Goal: Task Accomplishment & Management: Manage account settings

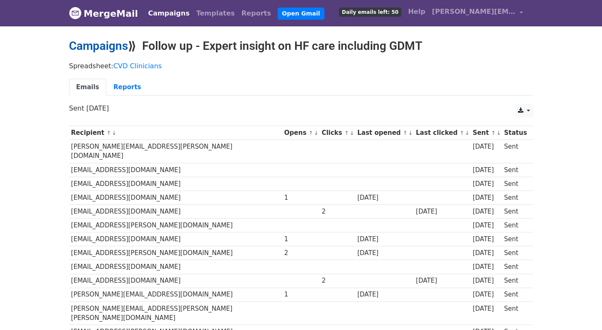
click at [121, 44] on link "Campaigns" at bounding box center [98, 46] width 59 height 14
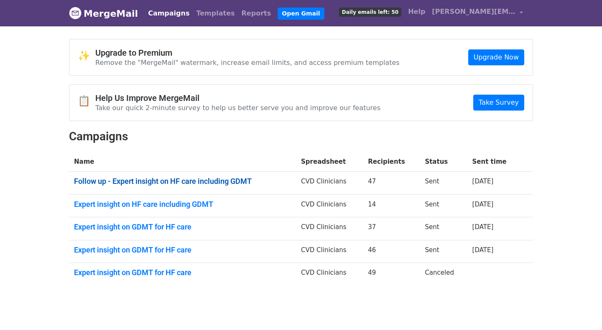
click at [219, 181] on link "Follow up - Expert insight on HF care including GDMT" at bounding box center [182, 181] width 217 height 9
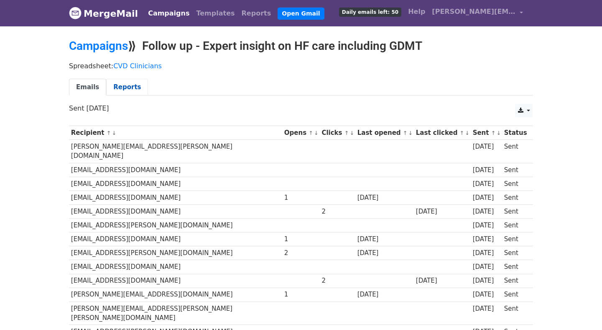
click at [125, 87] on link "Reports" at bounding box center [127, 87] width 42 height 17
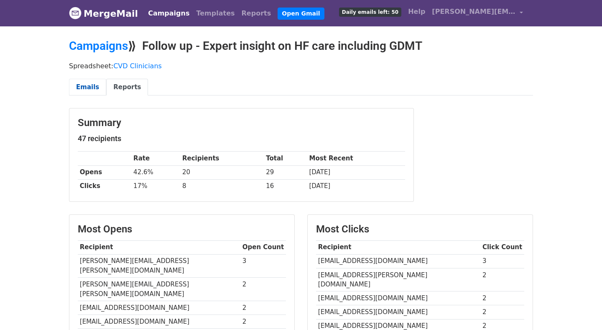
click at [89, 84] on link "Emails" at bounding box center [87, 87] width 37 height 17
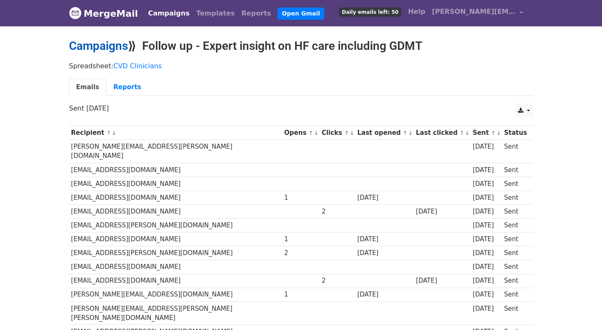
click at [115, 46] on link "Campaigns" at bounding box center [98, 46] width 59 height 14
